Goal: Check status: Check status

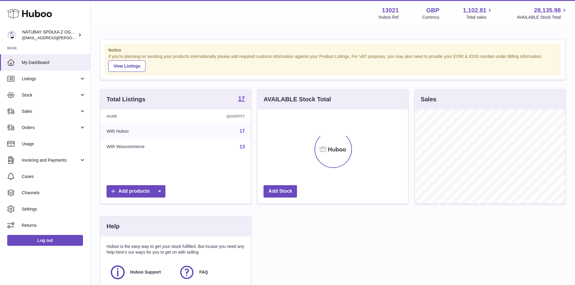
scroll to position [94, 152]
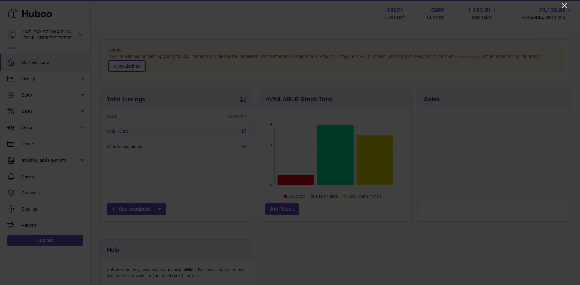
click at [563, 6] on icon "Close" at bounding box center [563, 5] width 7 height 7
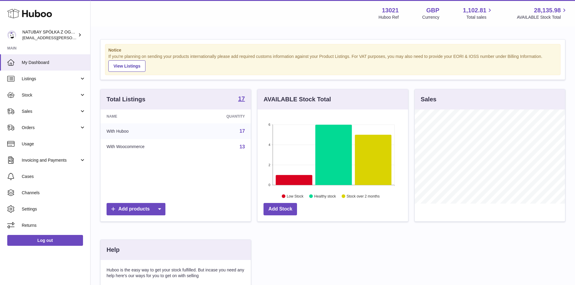
scroll to position [301890, 301834]
click at [64, 113] on span "Sales" at bounding box center [51, 112] width 58 height 6
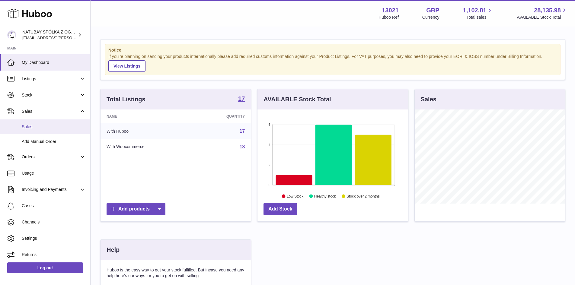
click at [60, 127] on span "Sales" at bounding box center [54, 127] width 64 height 6
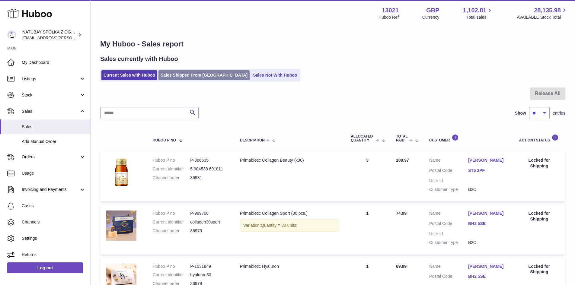
click at [182, 71] on link "Sales Shipped From Huboo" at bounding box center [204, 75] width 91 height 10
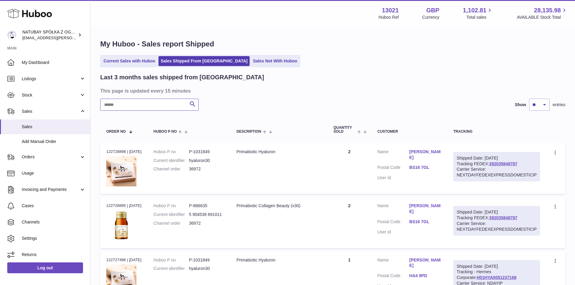
click at [147, 110] on input "text" at bounding box center [149, 105] width 98 height 12
paste input "*****"
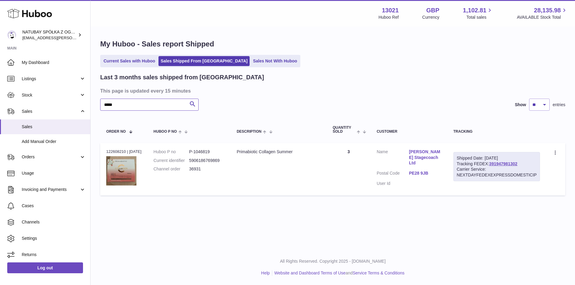
type input "*****"
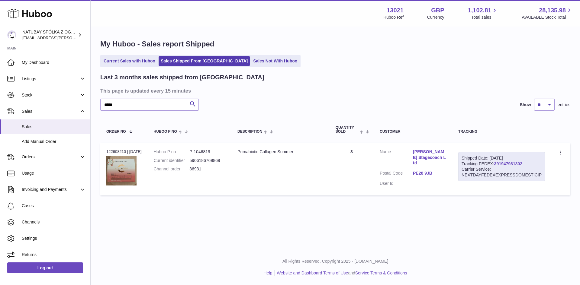
click at [515, 164] on link "391947981302" at bounding box center [508, 164] width 28 height 5
click at [431, 159] on link "Agnieszka Brzozowiec Stagecoach Ltd" at bounding box center [429, 157] width 33 height 17
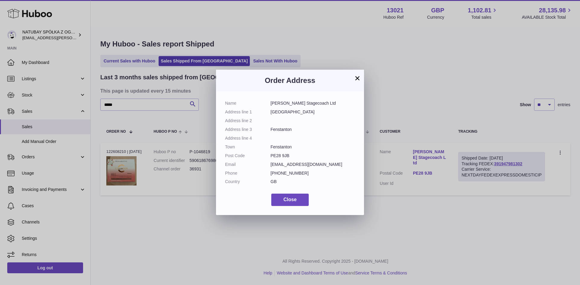
click at [361, 76] on div "Order Address" at bounding box center [290, 81] width 148 height 22
click at [359, 76] on button "×" at bounding box center [357, 78] width 7 height 7
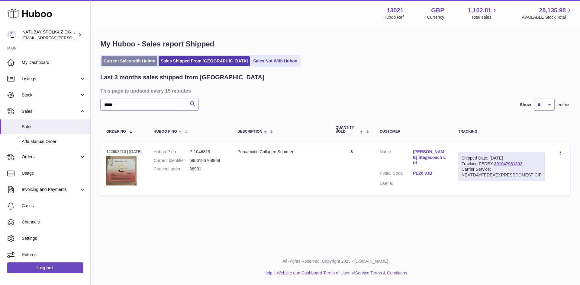
click at [146, 60] on link "Current Sales with Huboo" at bounding box center [129, 61] width 56 height 10
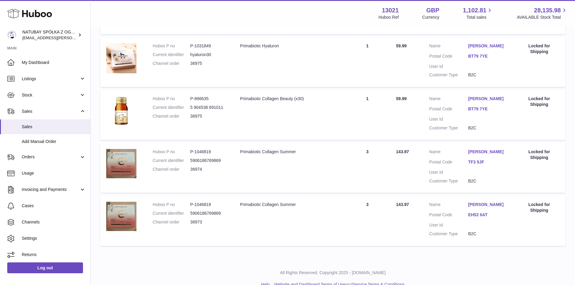
scroll to position [444, 0]
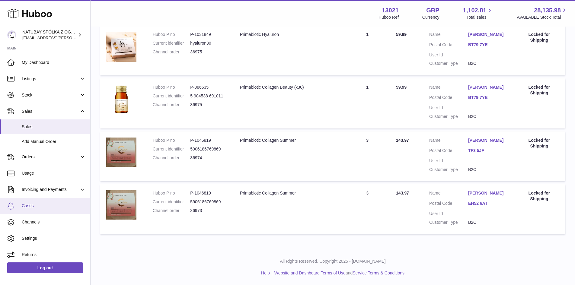
click at [40, 210] on link "Cases" at bounding box center [45, 206] width 90 height 16
